Goal: Information Seeking & Learning: Find specific fact

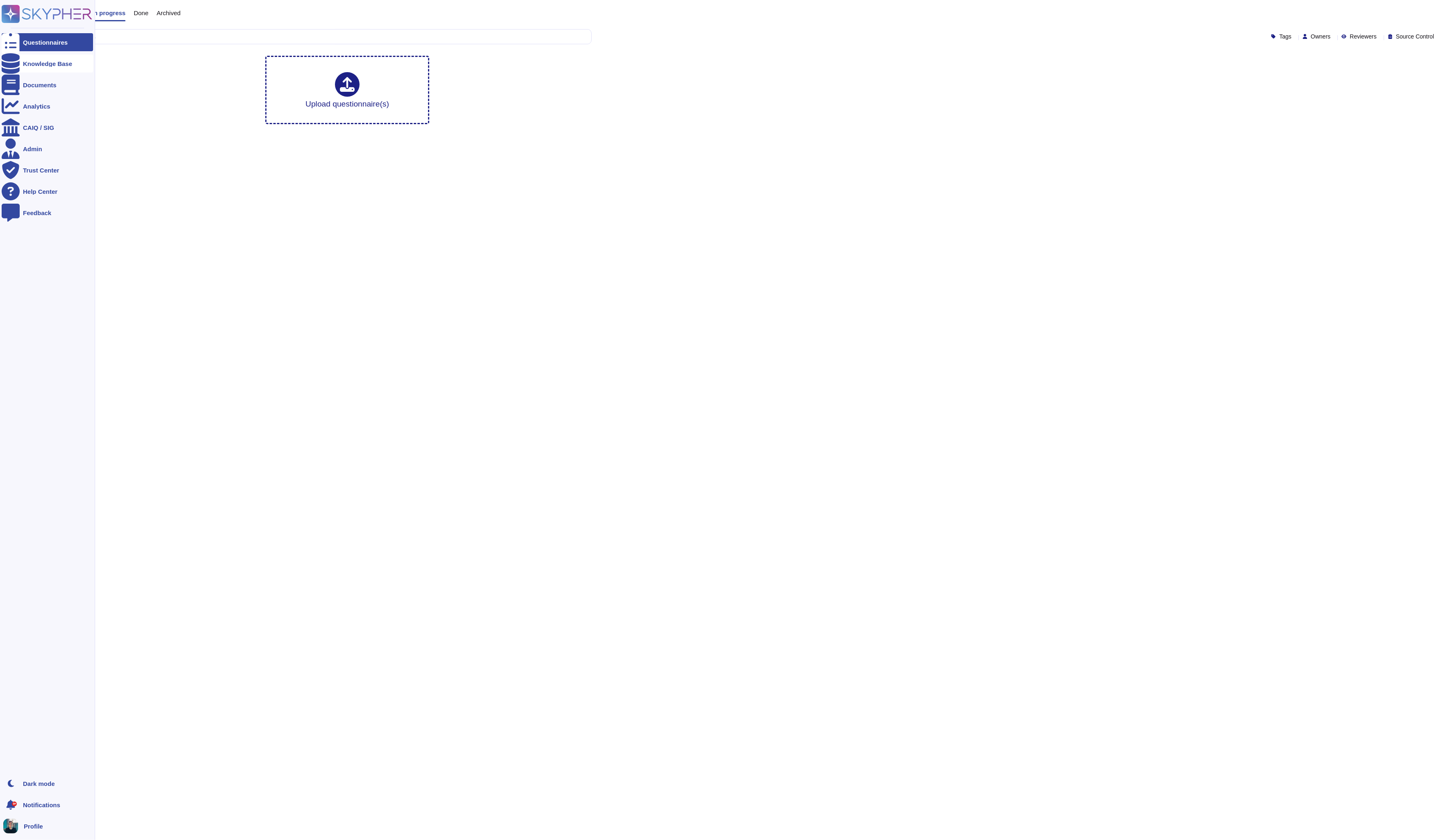
click at [34, 67] on div "Knowledge Base" at bounding box center [47, 63] width 91 height 18
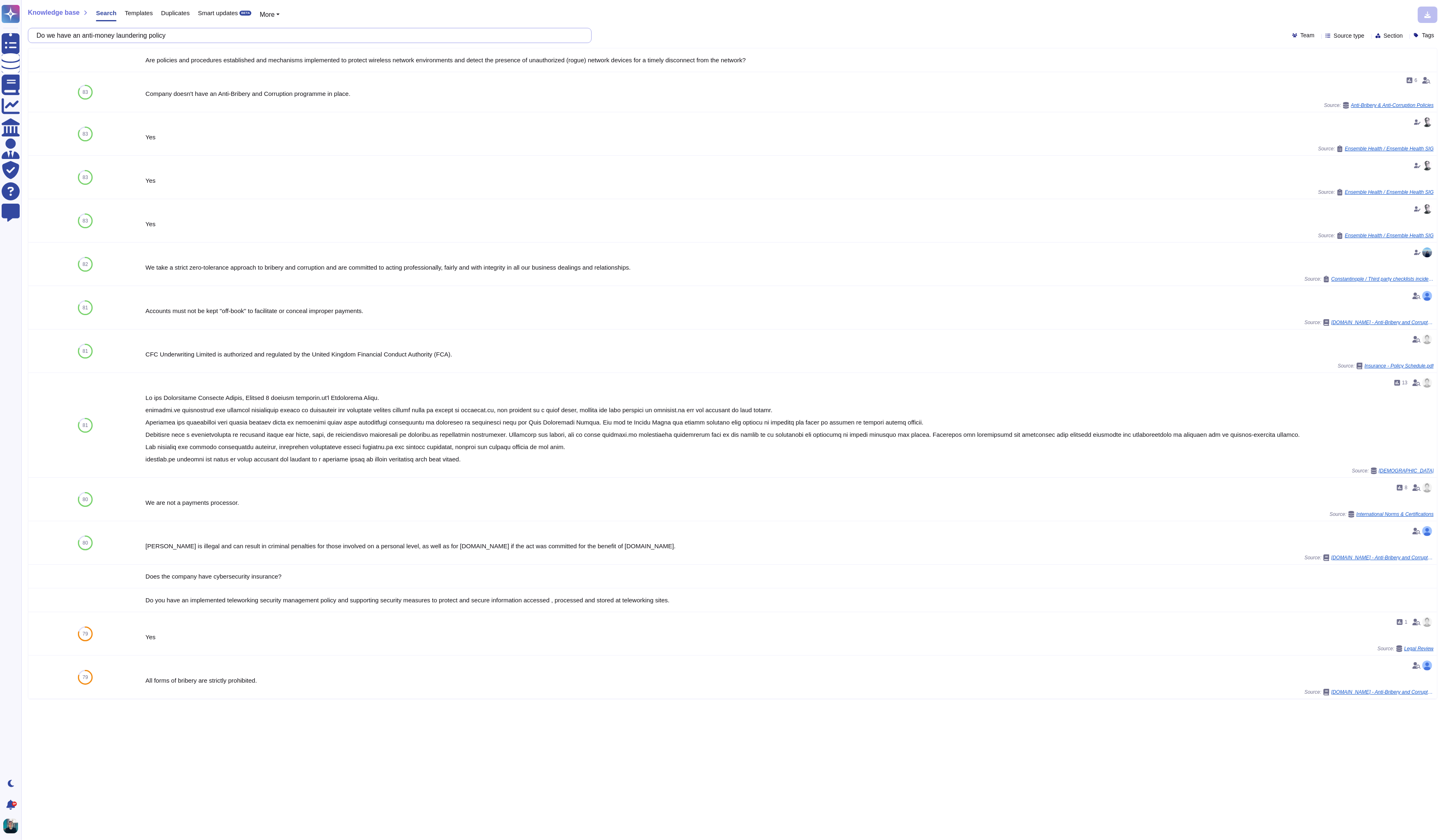
click at [186, 39] on input "Do we have an anti-money laundering policy" at bounding box center [308, 35] width 550 height 15
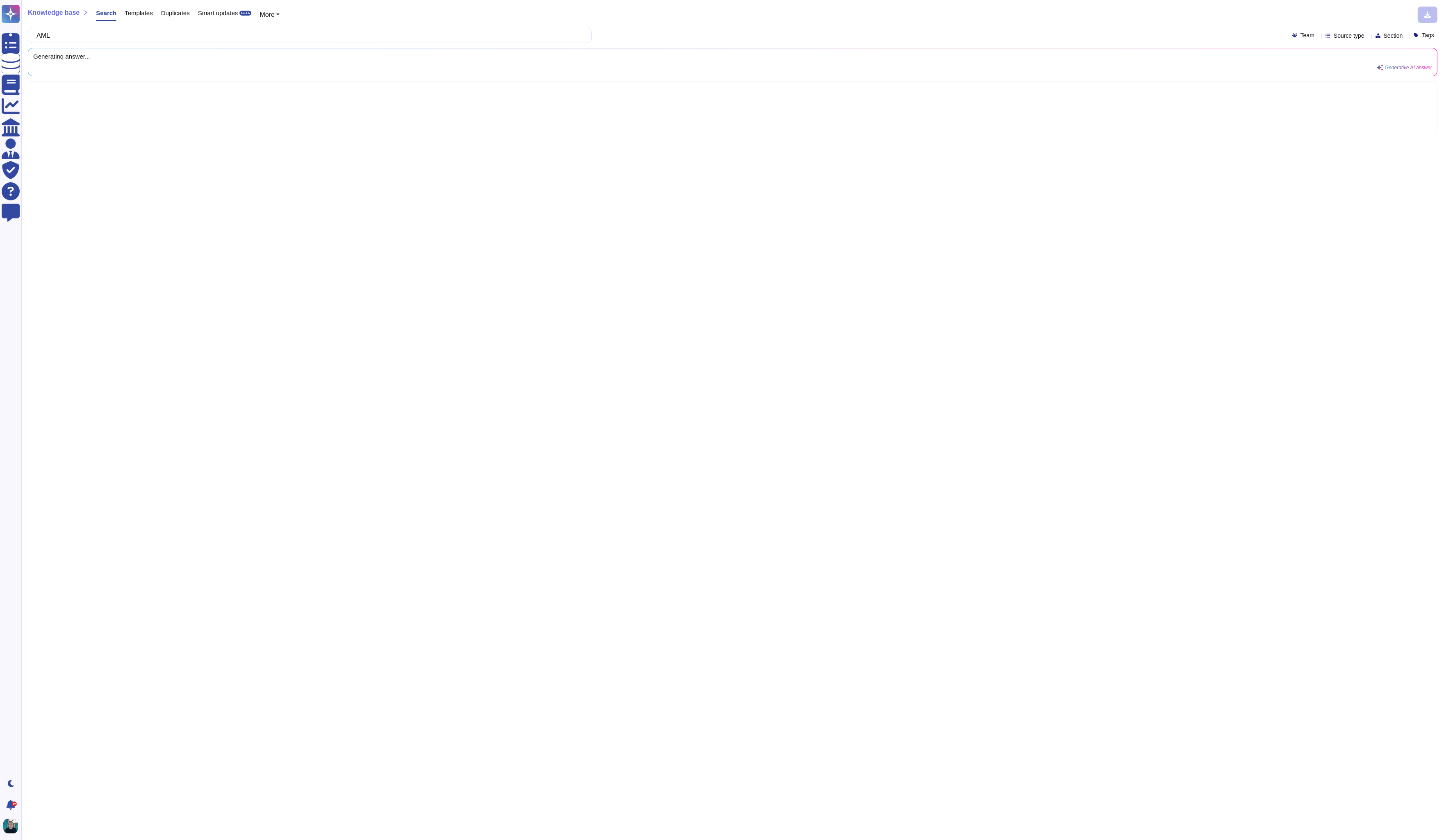
type input "AML"
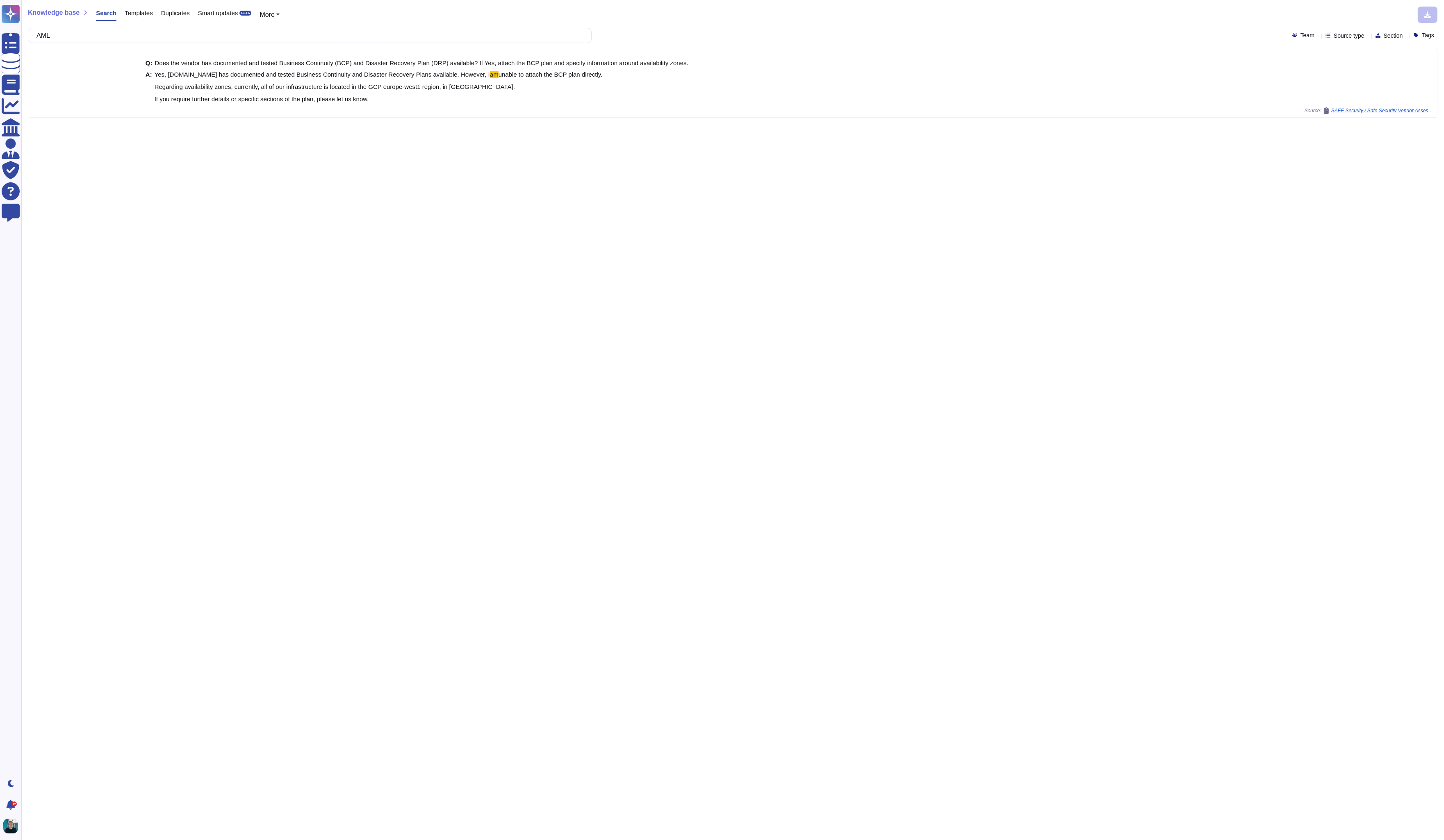
click at [164, 197] on div "Knowledge base Search Templates Duplicates Smart updates BETA More AML Team Sou…" at bounding box center [733, 420] width 1423 height 840
